Goal: Find specific page/section: Find specific page/section

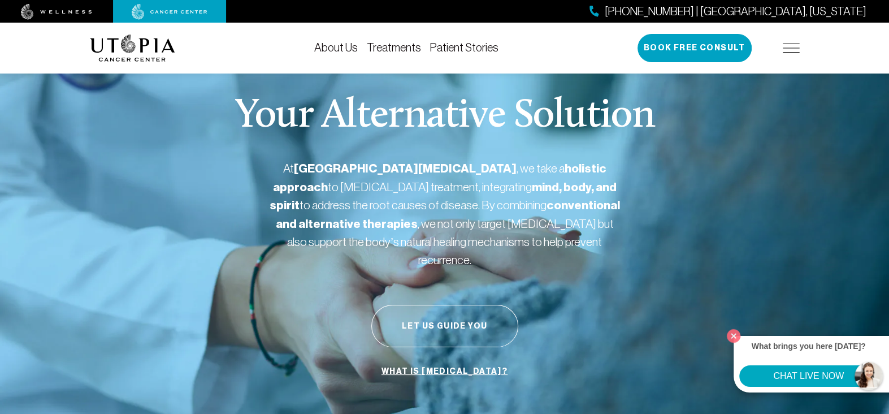
click at [788, 47] on img at bounding box center [791, 48] width 17 height 9
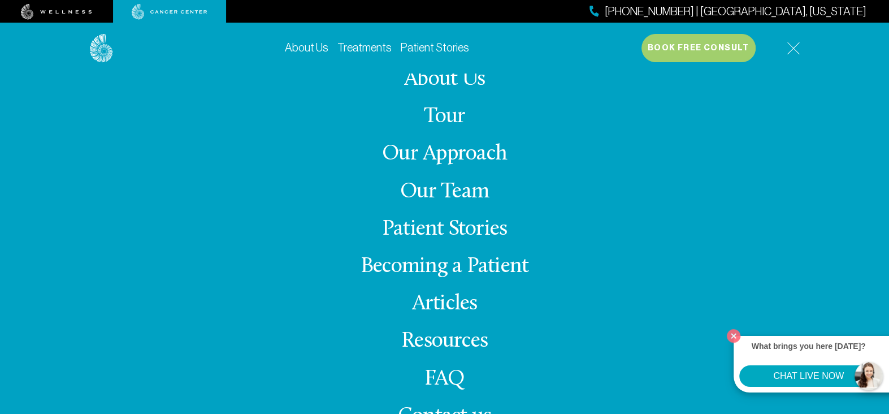
click at [454, 190] on link "Our Team" at bounding box center [444, 192] width 89 height 22
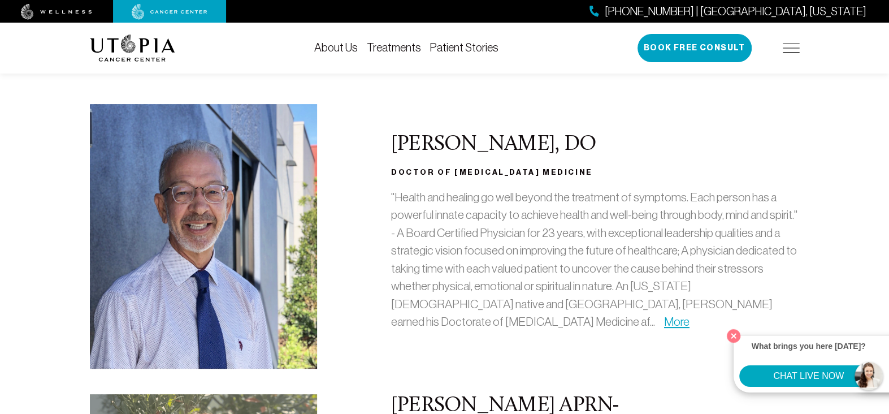
scroll to position [170, 0]
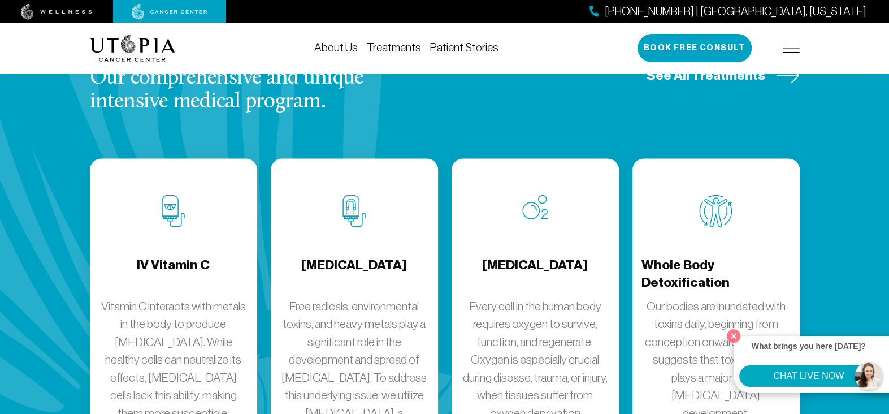
scroll to position [1583, 0]
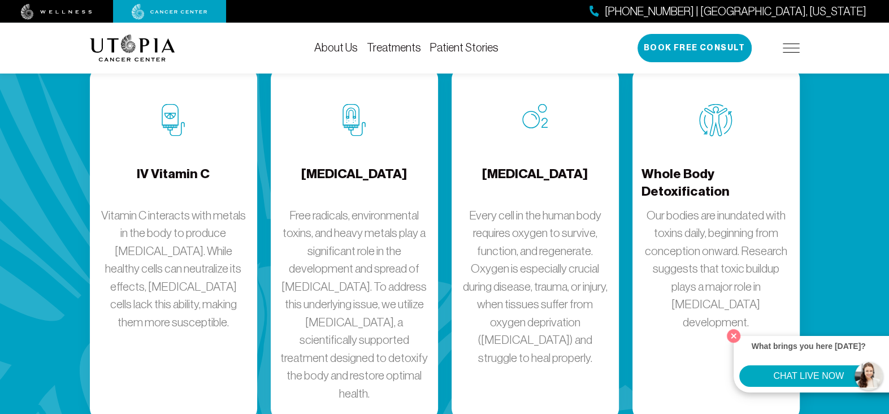
click at [796, 44] on img at bounding box center [791, 48] width 17 height 9
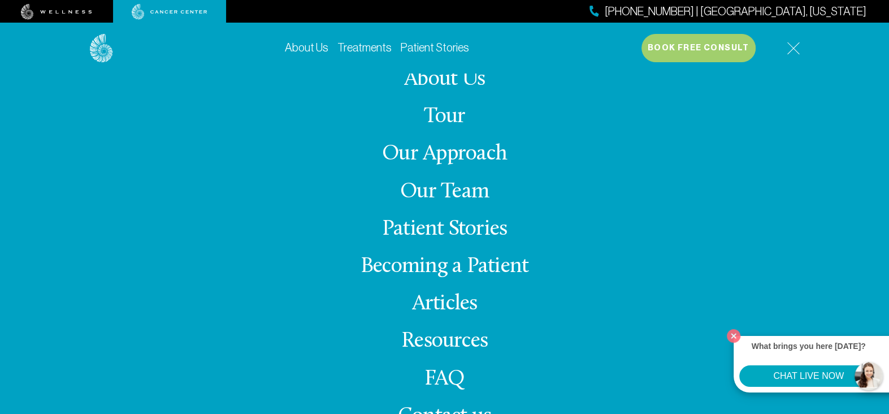
click at [435, 194] on link "Our Team" at bounding box center [444, 192] width 89 height 22
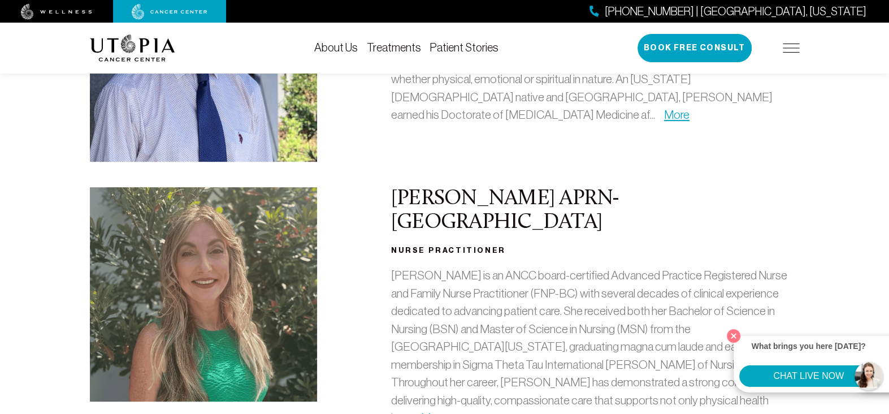
scroll to position [396, 0]
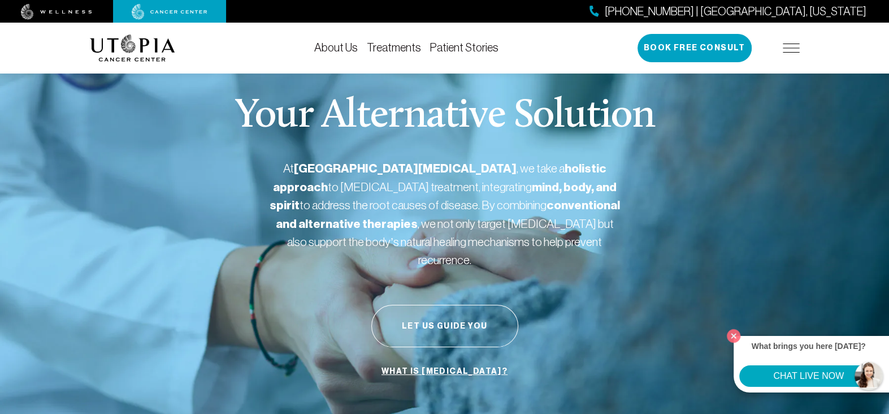
click at [783, 45] on img at bounding box center [791, 48] width 17 height 9
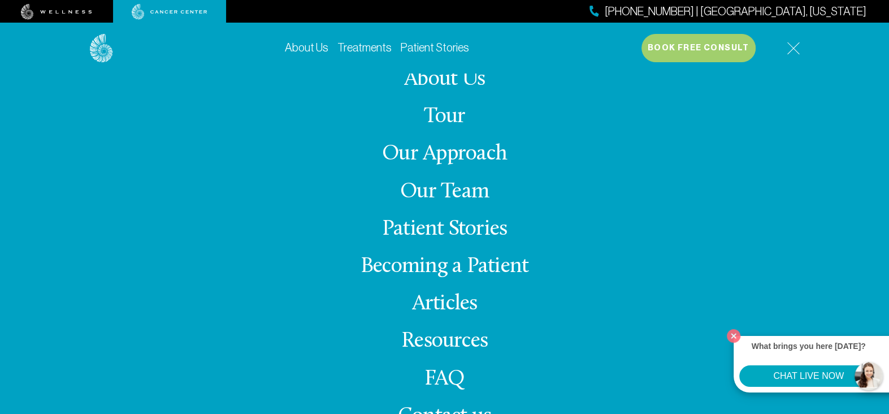
click at [454, 190] on link "Our Team" at bounding box center [444, 192] width 89 height 22
